Goal: Transaction & Acquisition: Purchase product/service

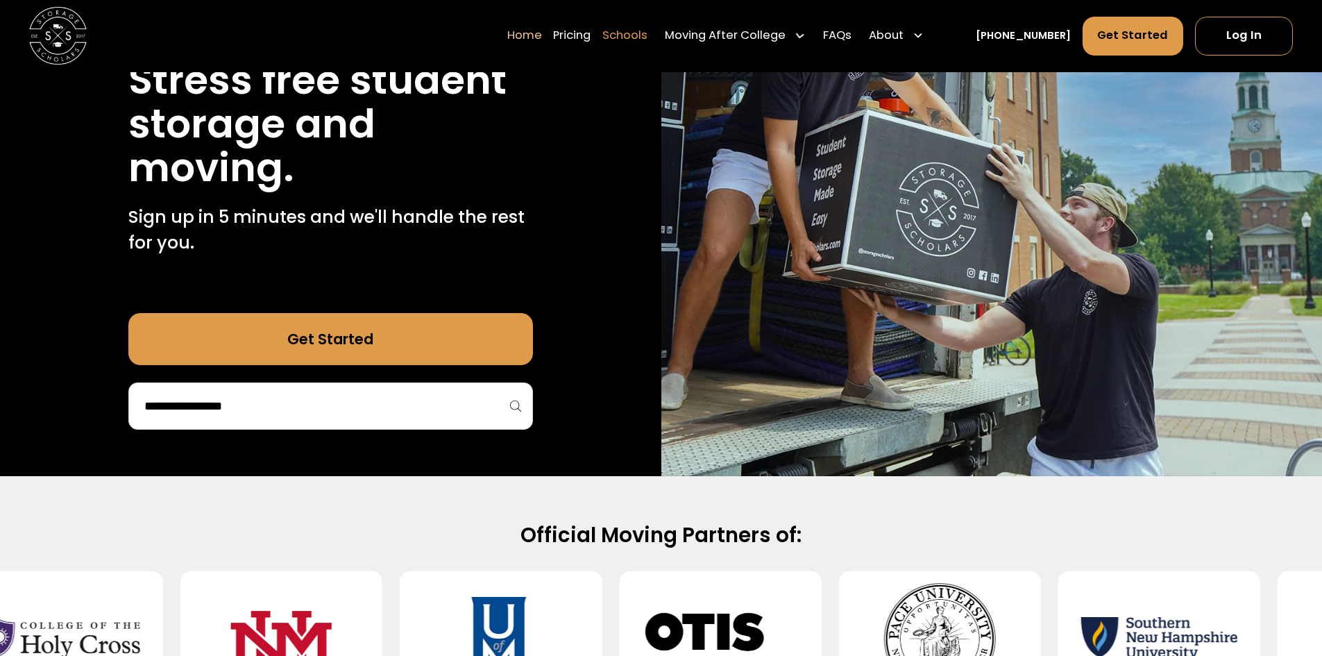
scroll to position [69, 0]
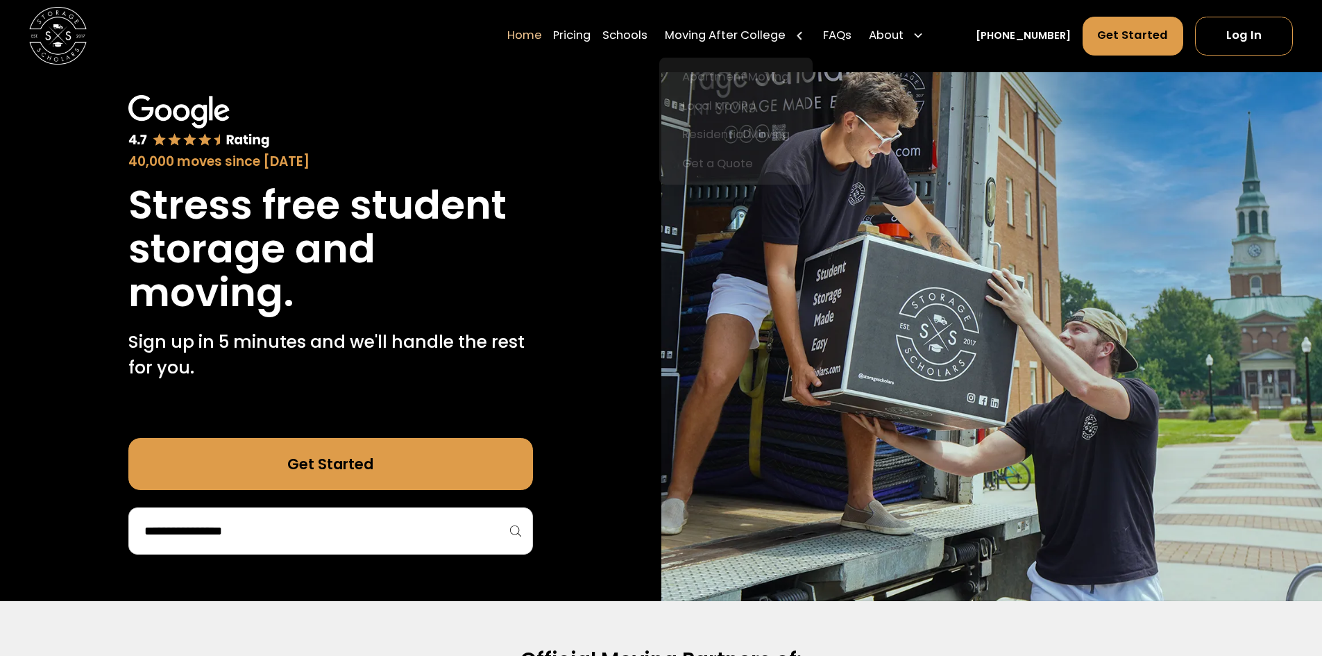
click at [670, 40] on div "Home Pricing Schools Moving After College Apartment Moving Local Moving Residen…" at bounding box center [718, 36] width 423 height 40
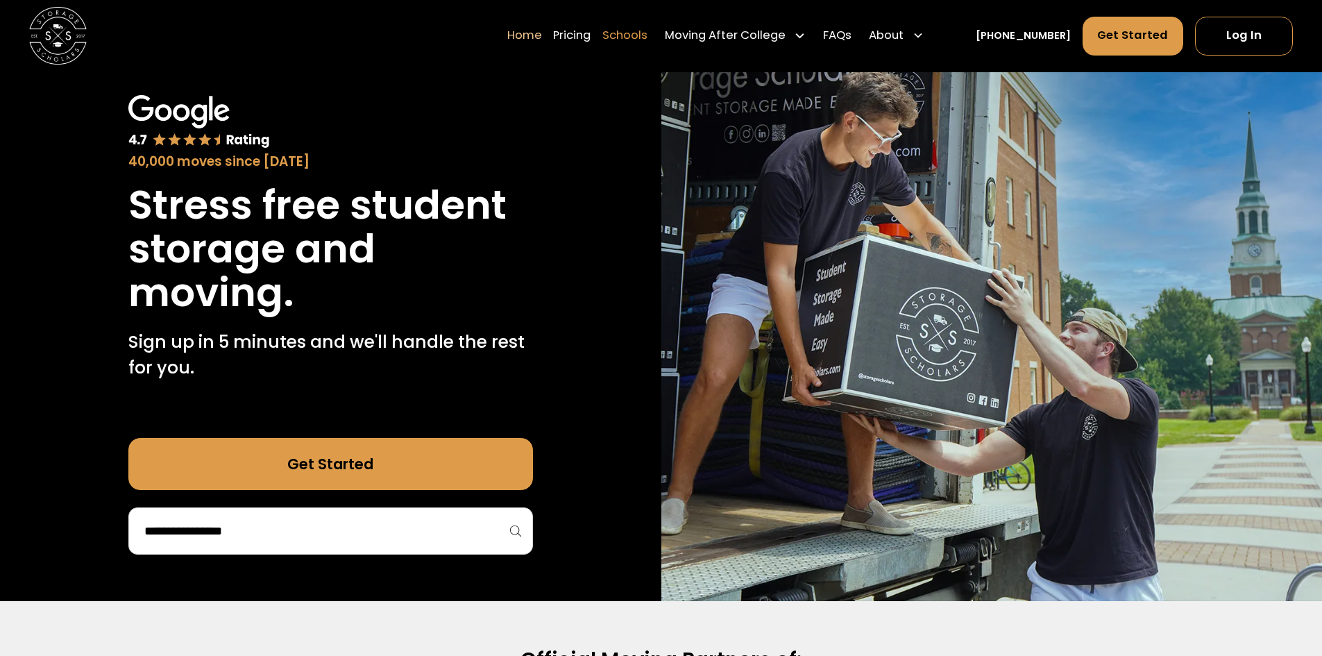
click at [648, 41] on link "Schools" at bounding box center [624, 36] width 45 height 40
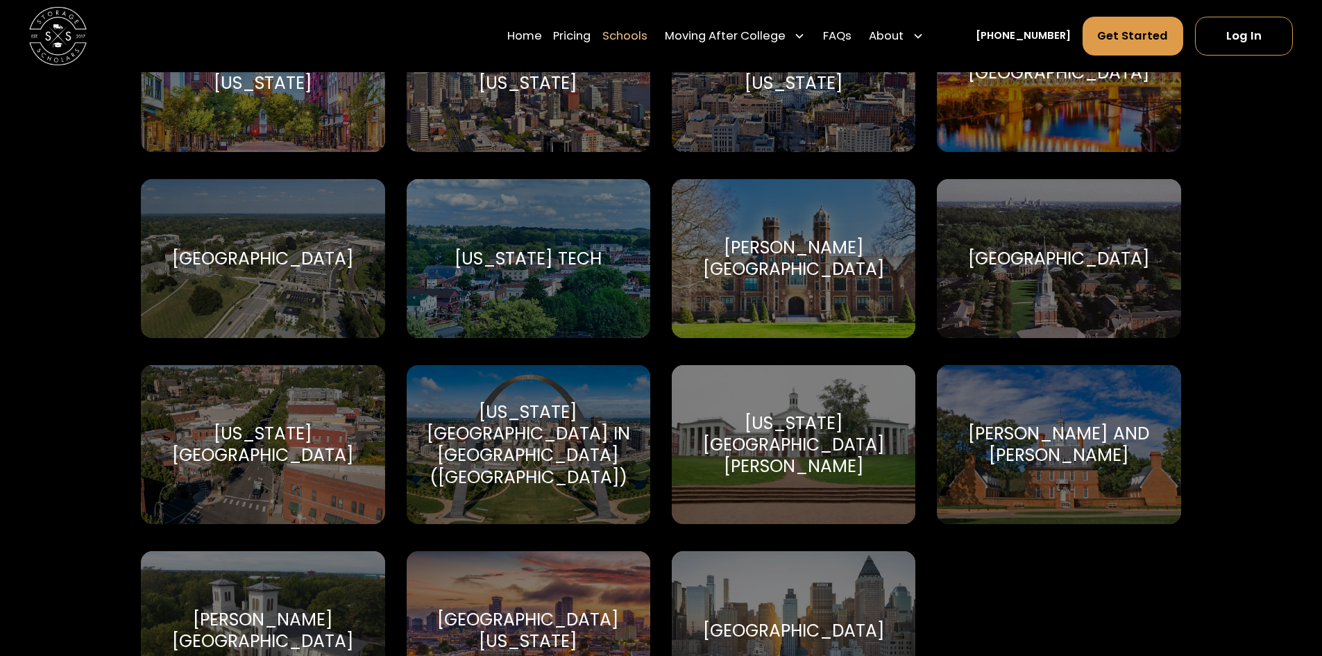
scroll to position [8676, 0]
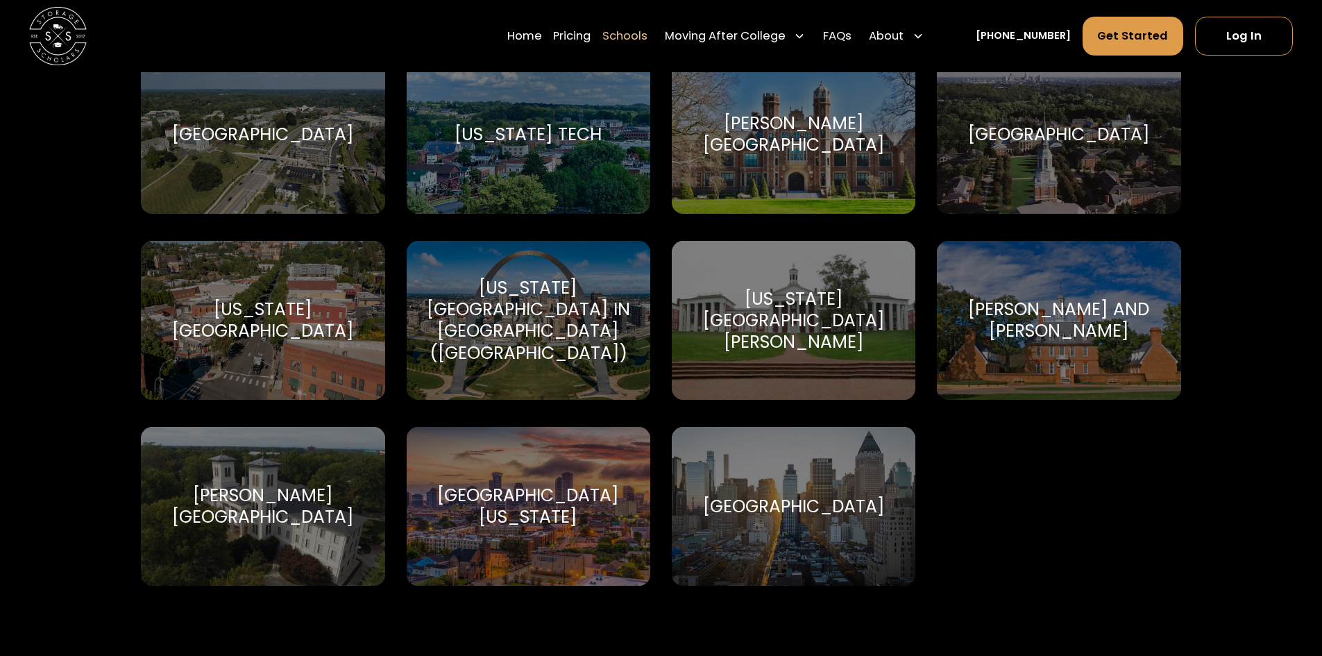
click at [1023, 87] on div "Wake Forest University Wake Forest University" at bounding box center [1059, 134] width 244 height 159
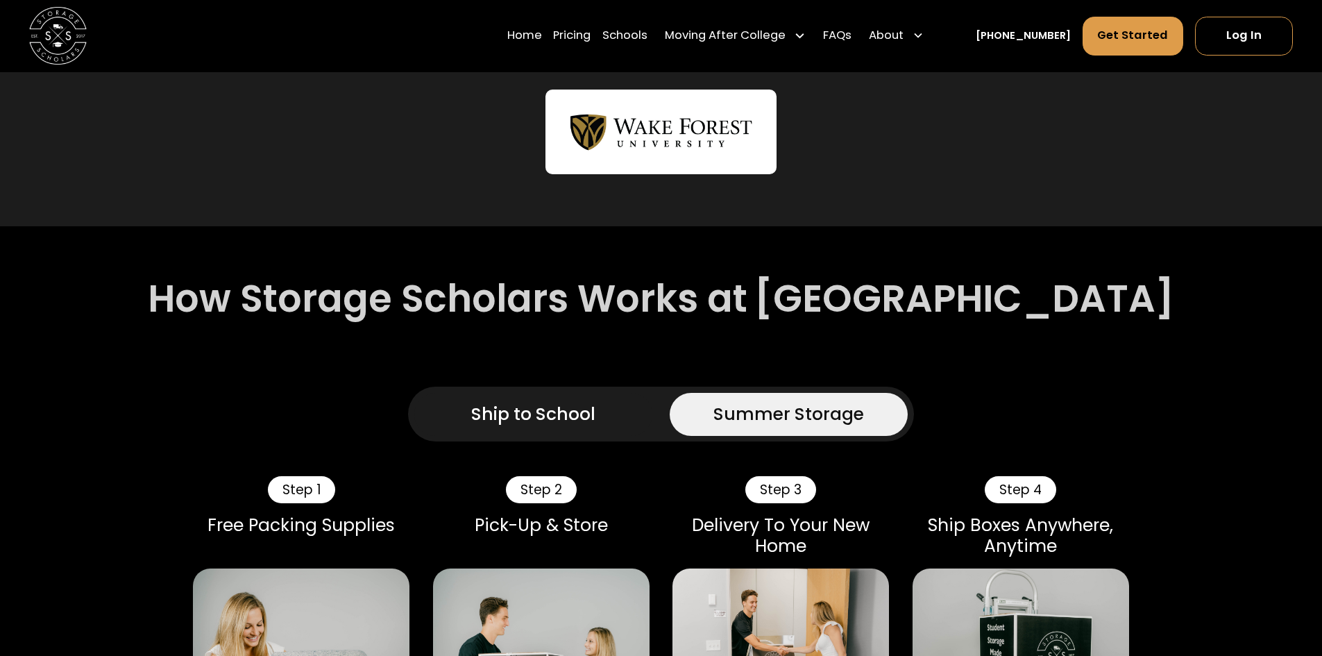
scroll to position [694, 0]
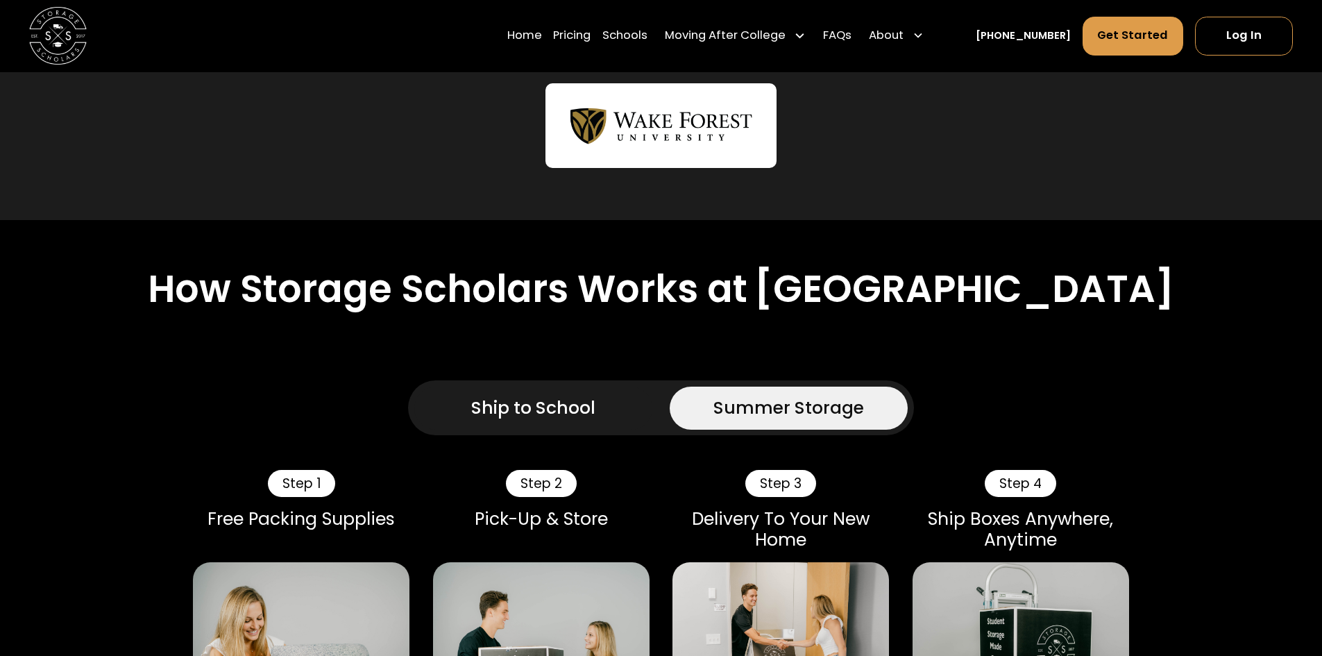
click at [498, 395] on div "Ship to School" at bounding box center [533, 408] width 124 height 26
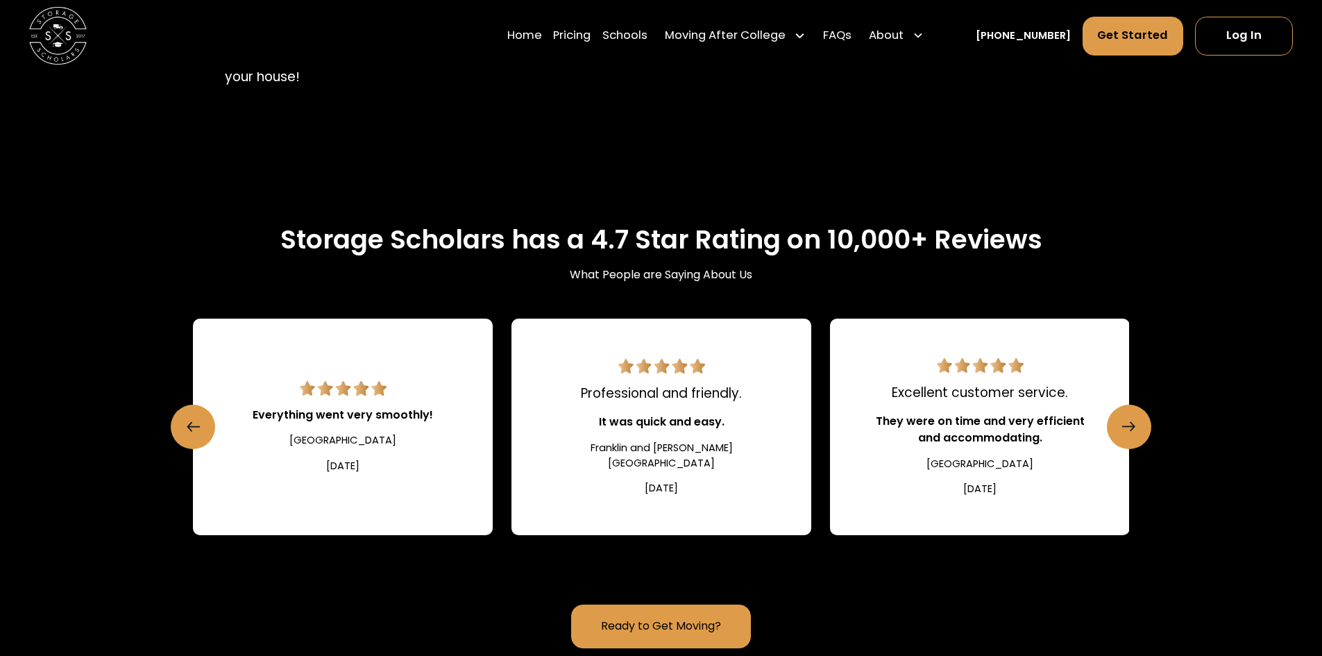
scroll to position [1110, 0]
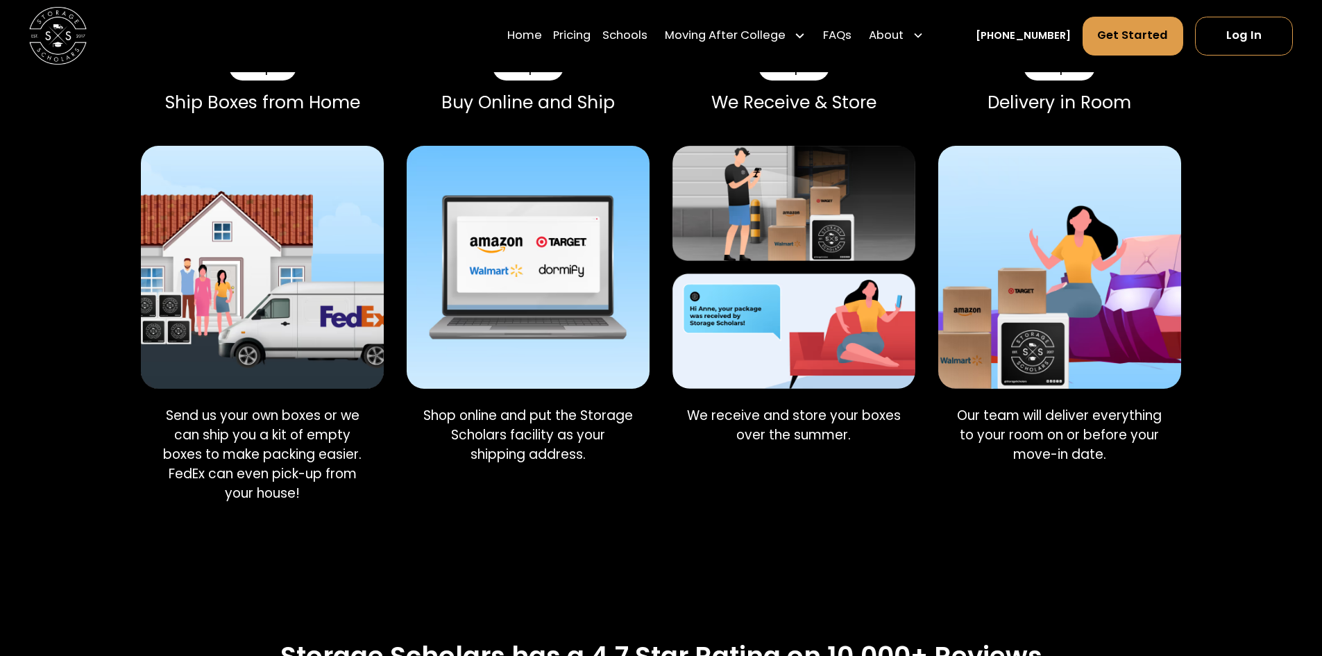
click at [235, 328] on img at bounding box center [262, 267] width 243 height 243
click at [404, 254] on div "Step 1 Ship Boxes from Home Send us your own boxes or we can ship you a kit of …" at bounding box center [661, 287] width 1040 height 468
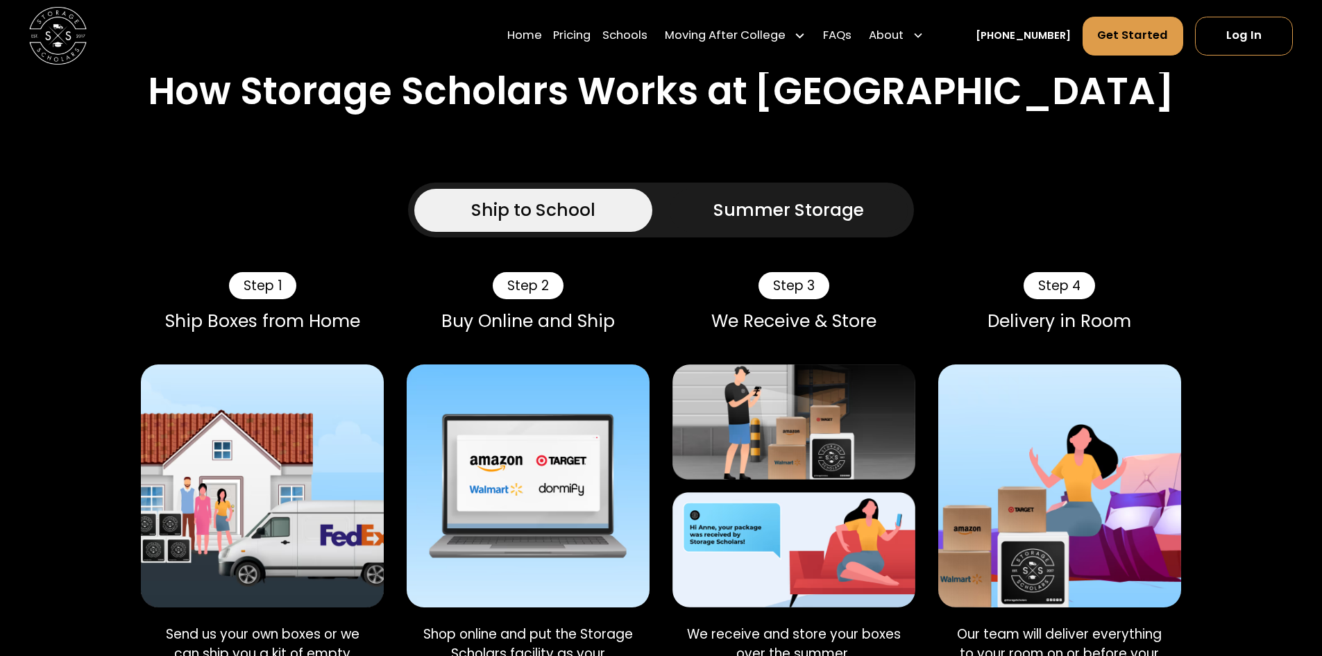
scroll to position [1041, 0]
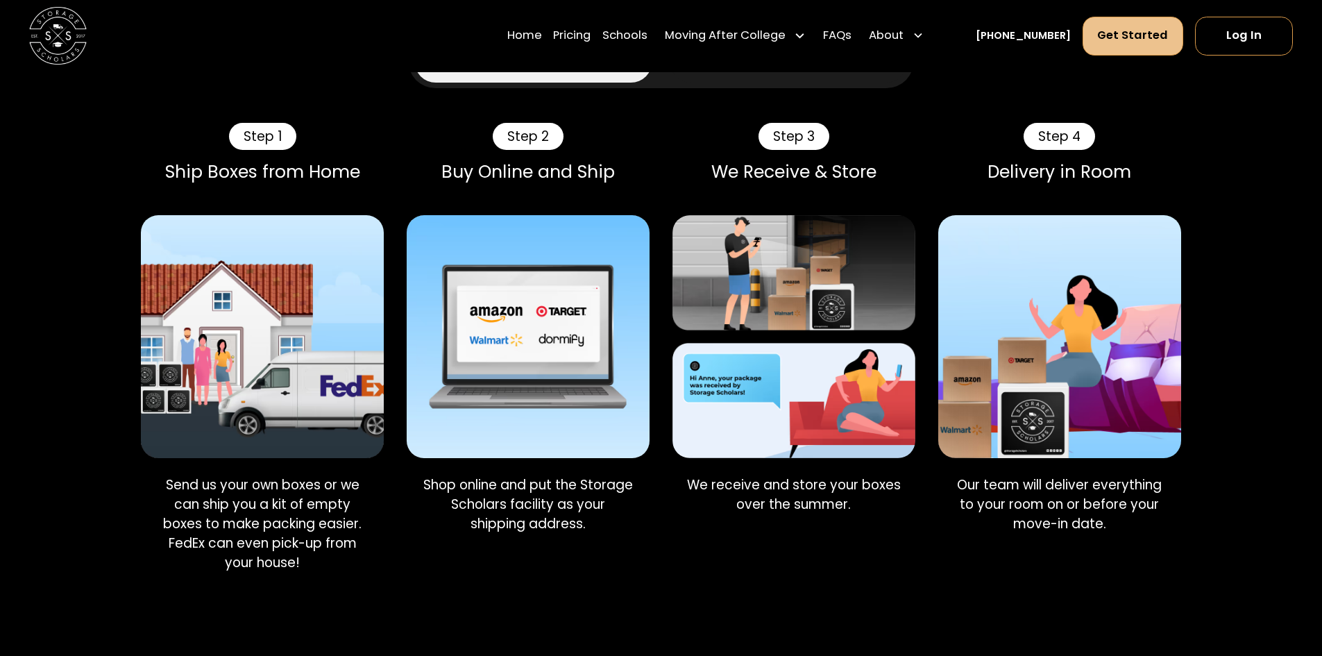
click at [1126, 22] on link "Get Started" at bounding box center [1133, 36] width 101 height 39
